Goal: Transaction & Acquisition: Purchase product/service

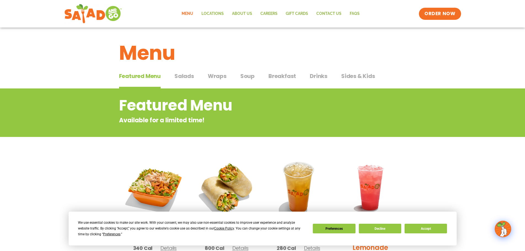
click at [182, 79] on span "Salads" at bounding box center [184, 76] width 20 height 8
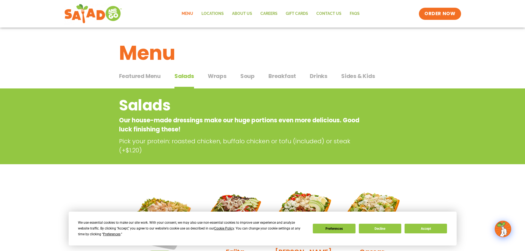
click at [213, 77] on span "Wraps" at bounding box center [217, 76] width 19 height 8
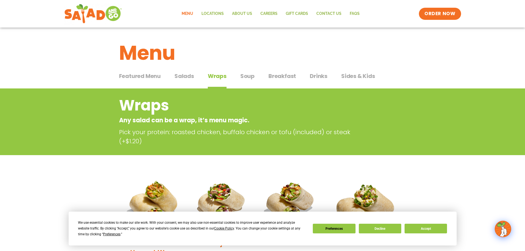
click at [249, 76] on span "Soup" at bounding box center [247, 76] width 14 height 8
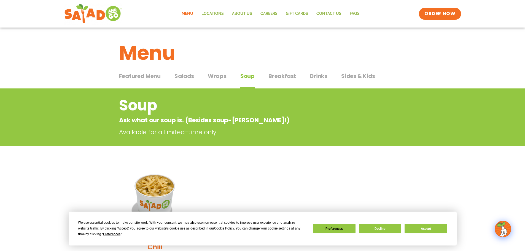
click at [182, 77] on span "Salads" at bounding box center [184, 76] width 20 height 8
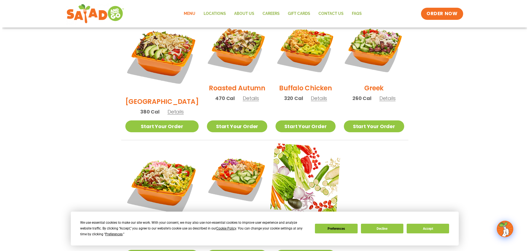
scroll to position [331, 0]
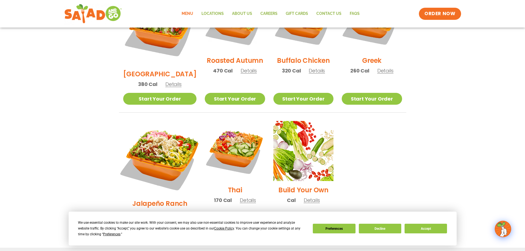
click at [150, 139] on img at bounding box center [160, 158] width 86 height 86
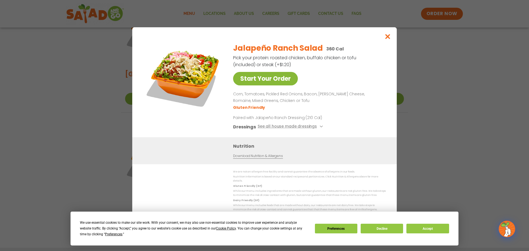
click at [271, 82] on link "Start Your Order" at bounding box center [265, 78] width 65 height 13
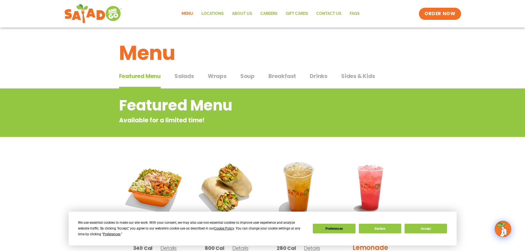
scroll to position [110, 0]
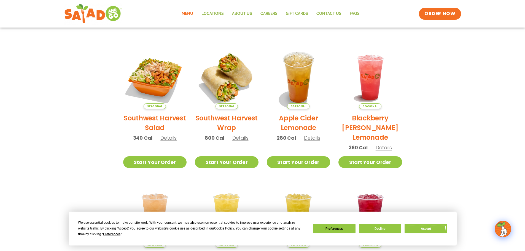
click at [432, 231] on button "Accept" at bounding box center [425, 229] width 42 height 10
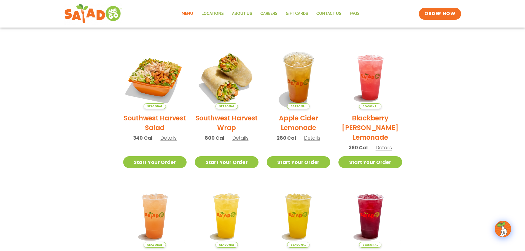
scroll to position [28, 0]
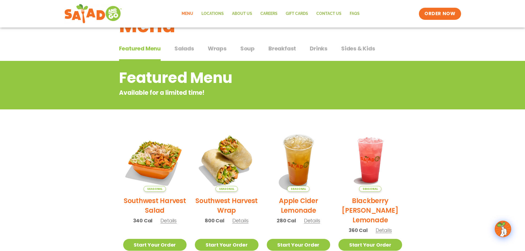
click at [184, 53] on button "Salads Salads" at bounding box center [184, 52] width 20 height 17
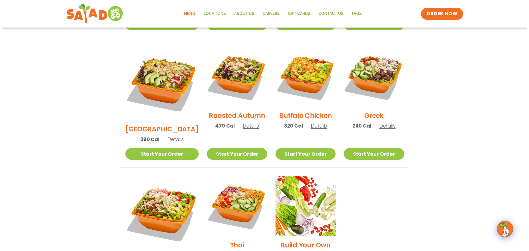
scroll to position [386, 0]
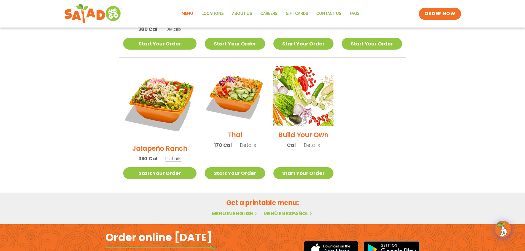
click at [155, 112] on div "Jalapeño Ranch 360 Cal Details" at bounding box center [160, 116] width 74 height 101
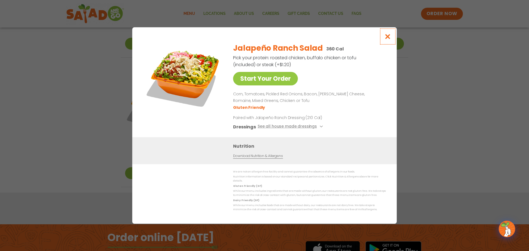
click at [389, 42] on button "Close modal" at bounding box center [388, 36] width 18 height 18
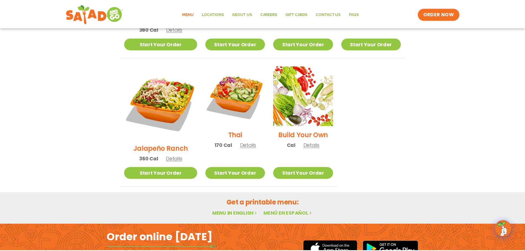
scroll to position [292, 0]
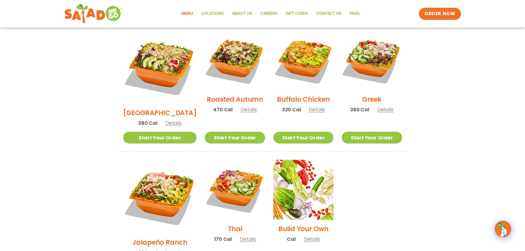
click at [315, 106] on span "Details" at bounding box center [317, 109] width 16 height 7
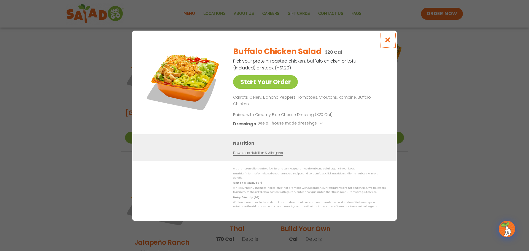
click at [390, 41] on button "Close modal" at bounding box center [388, 40] width 18 height 18
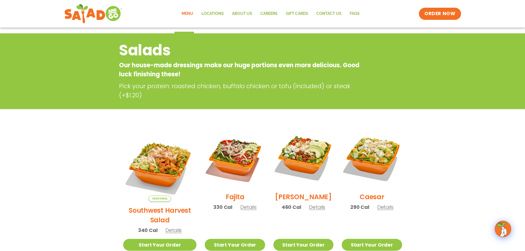
scroll to position [0, 0]
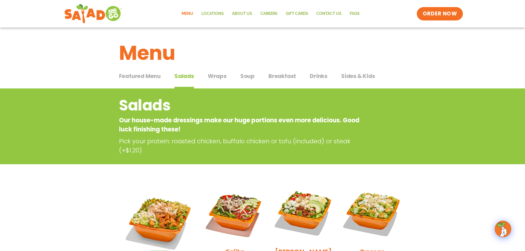
click at [428, 16] on span "ORDER NOW" at bounding box center [440, 13] width 34 height 7
